Goal: Download file/media

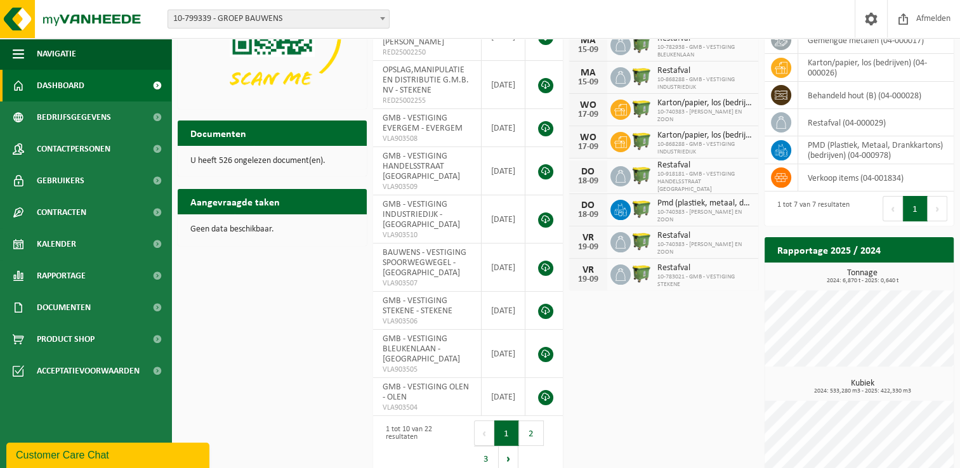
scroll to position [159, 0]
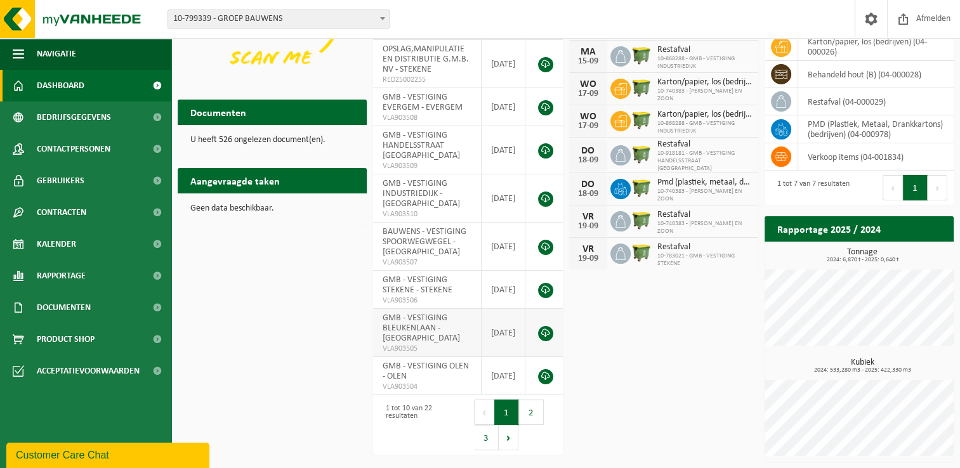
click at [546, 326] on link at bounding box center [545, 333] width 15 height 15
click at [626, 327] on div "Download nu de Vanheede+ app! Verberg Certificaten & attesten Bekijk uw certifi…" at bounding box center [565, 190] width 782 height 557
click at [406, 326] on span "GMB - VESTIGING BLEUKENLAAN - [GEOGRAPHIC_DATA]" at bounding box center [421, 328] width 77 height 30
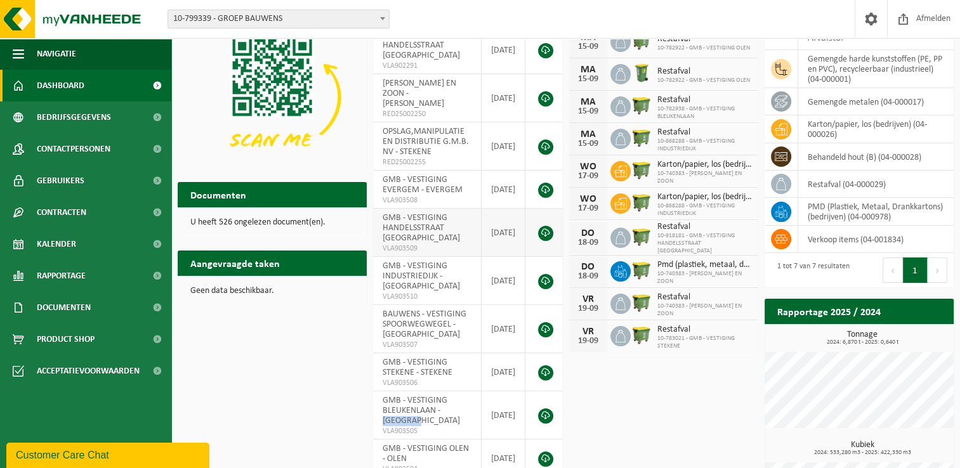
scroll to position [0, 0]
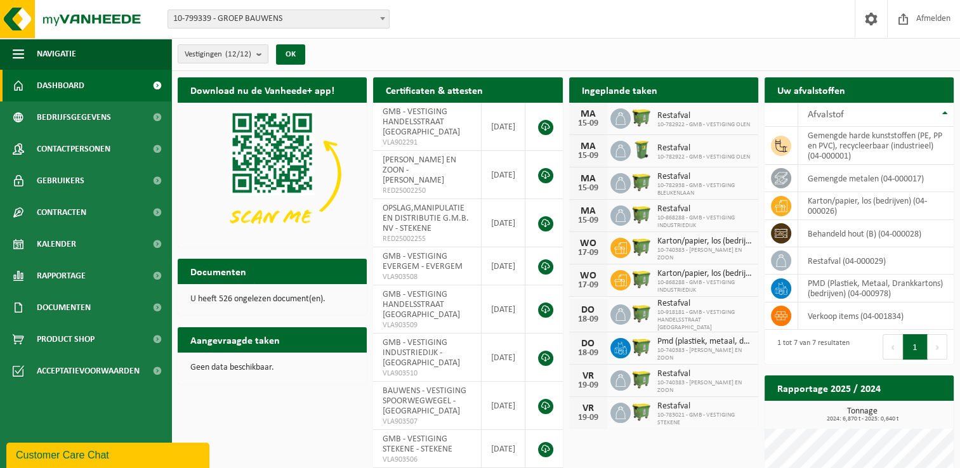
click at [728, 92] on div "Ingeplande taken Bekijk uw kalender" at bounding box center [663, 89] width 189 height 25
click at [294, 56] on button "OK" at bounding box center [290, 54] width 29 height 20
click at [658, 88] on h2 "Ingeplande taken" at bounding box center [619, 89] width 101 height 25
click at [378, 20] on span at bounding box center [382, 18] width 13 height 16
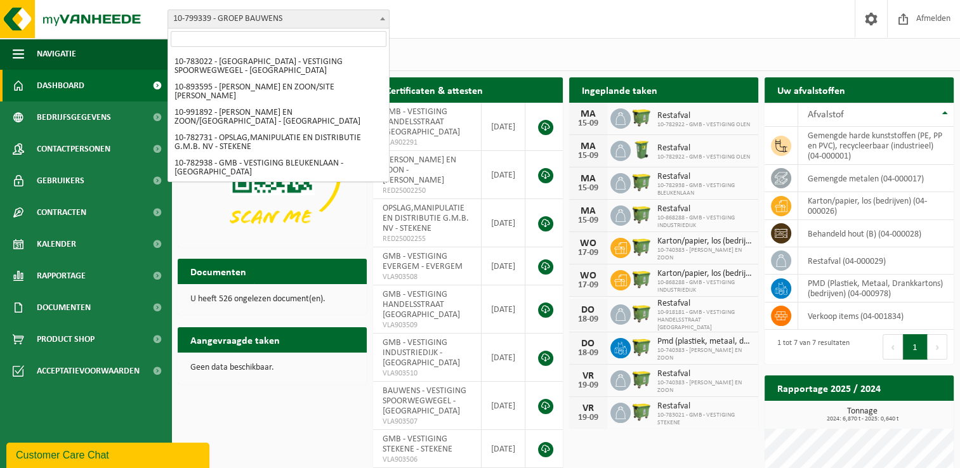
scroll to position [23, 0]
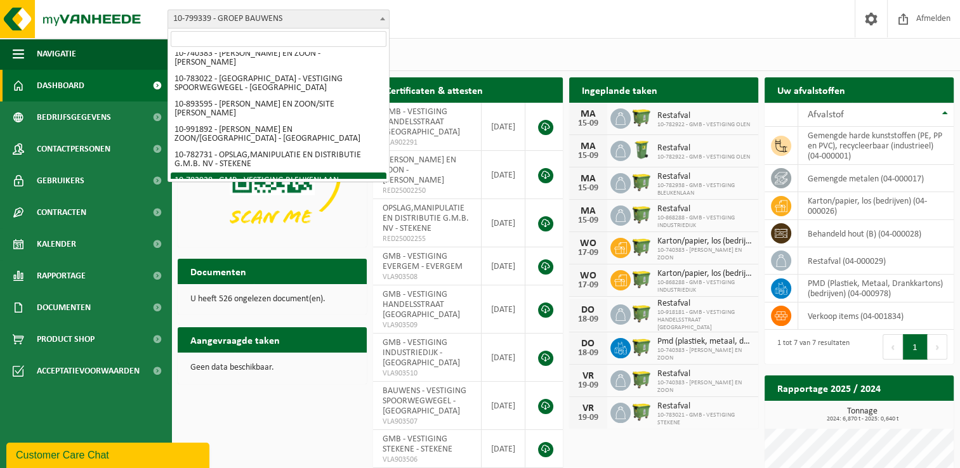
select select "27350"
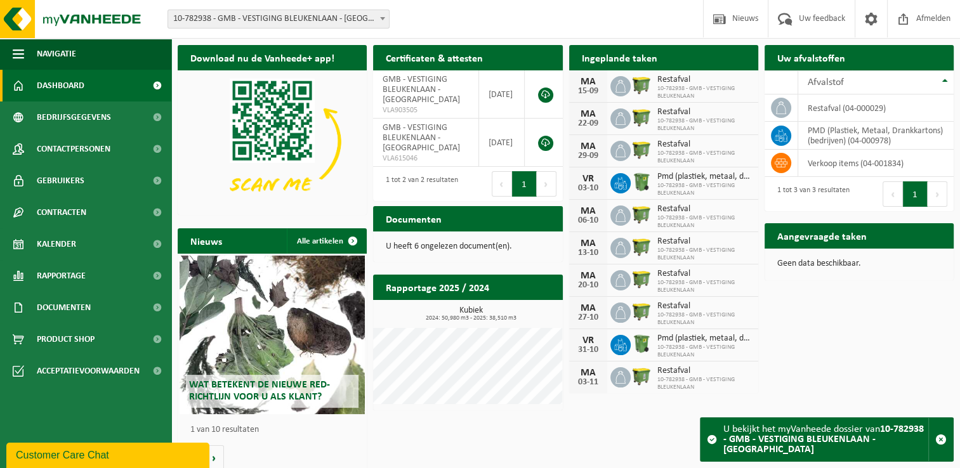
click at [669, 178] on span "Pmd (plastiek, metaal, drankkartons) (bedrijven)" at bounding box center [704, 177] width 95 height 10
